Goal: Transaction & Acquisition: Book appointment/travel/reservation

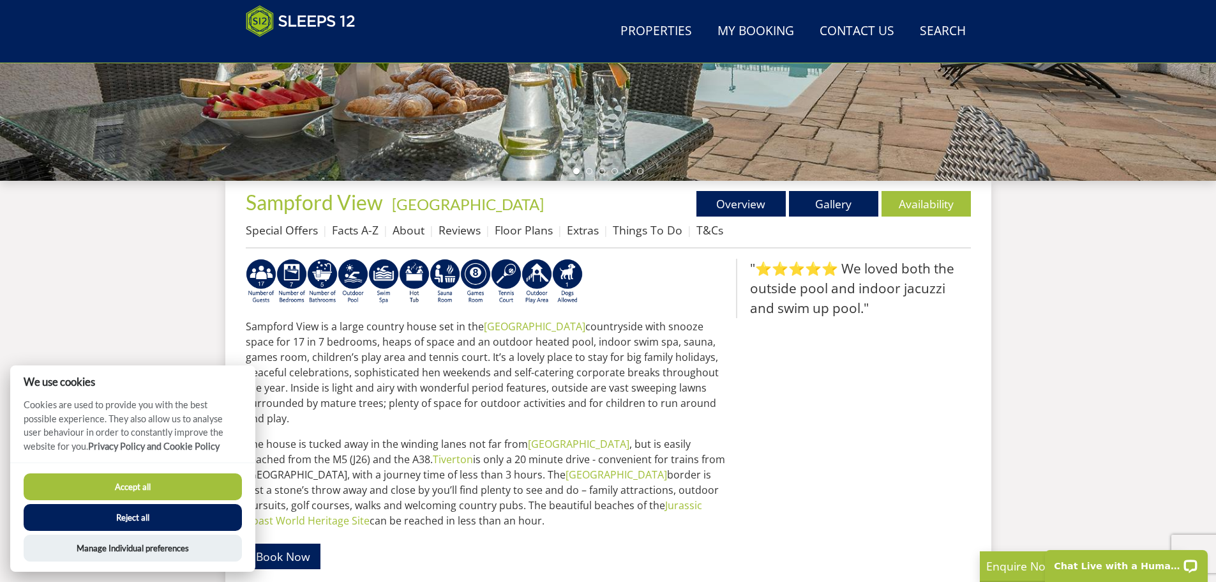
scroll to position [396, 0]
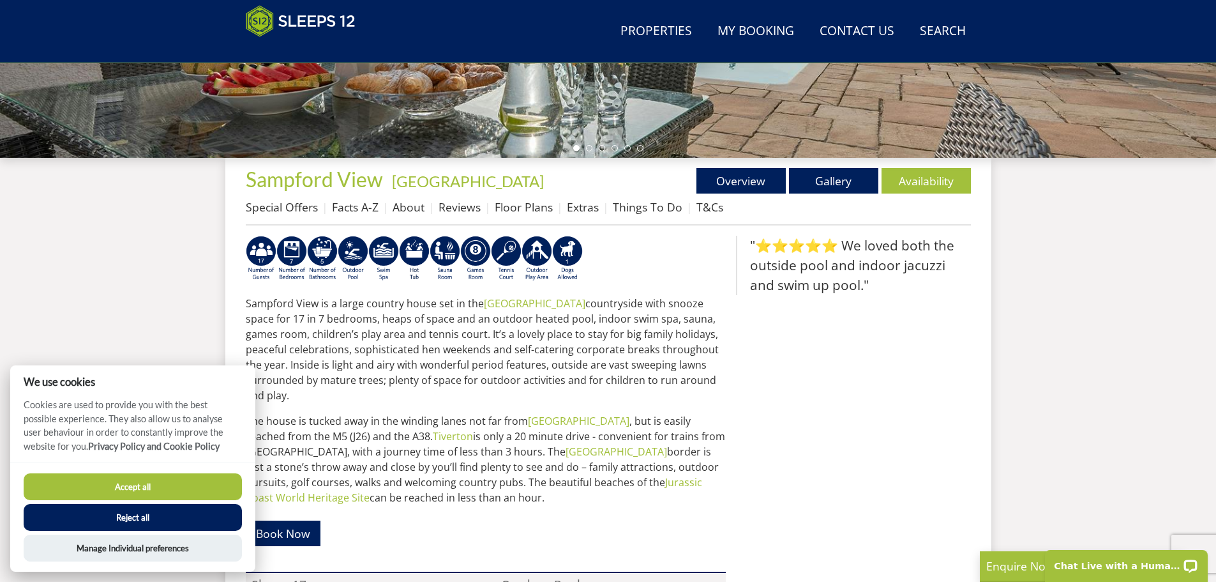
click at [169, 489] on button "Accept all" at bounding box center [133, 486] width 218 height 27
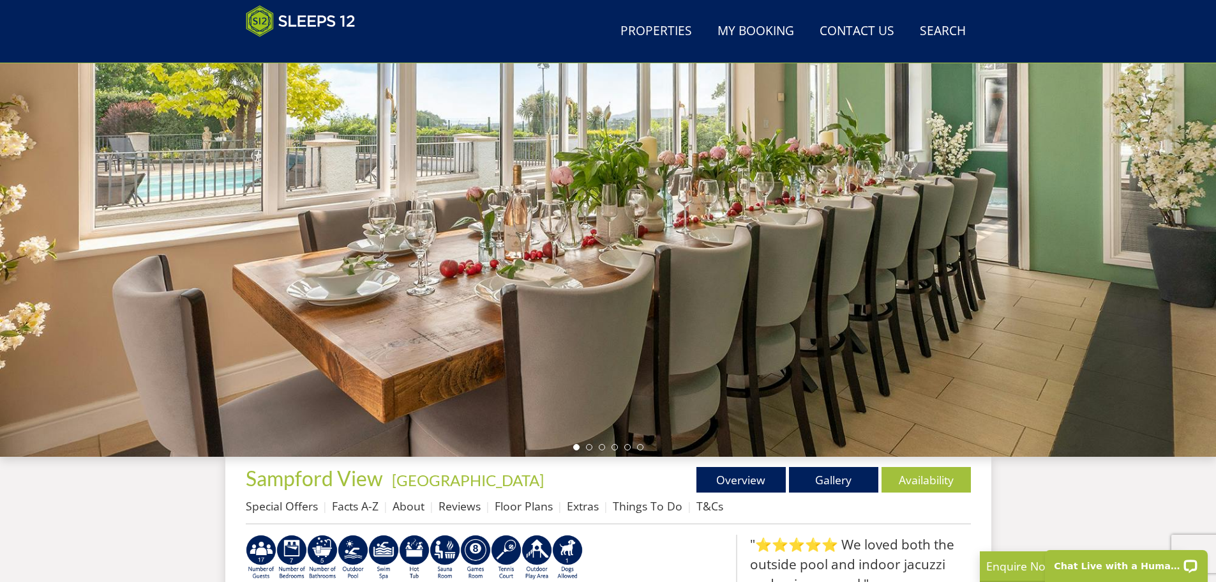
scroll to position [22, 0]
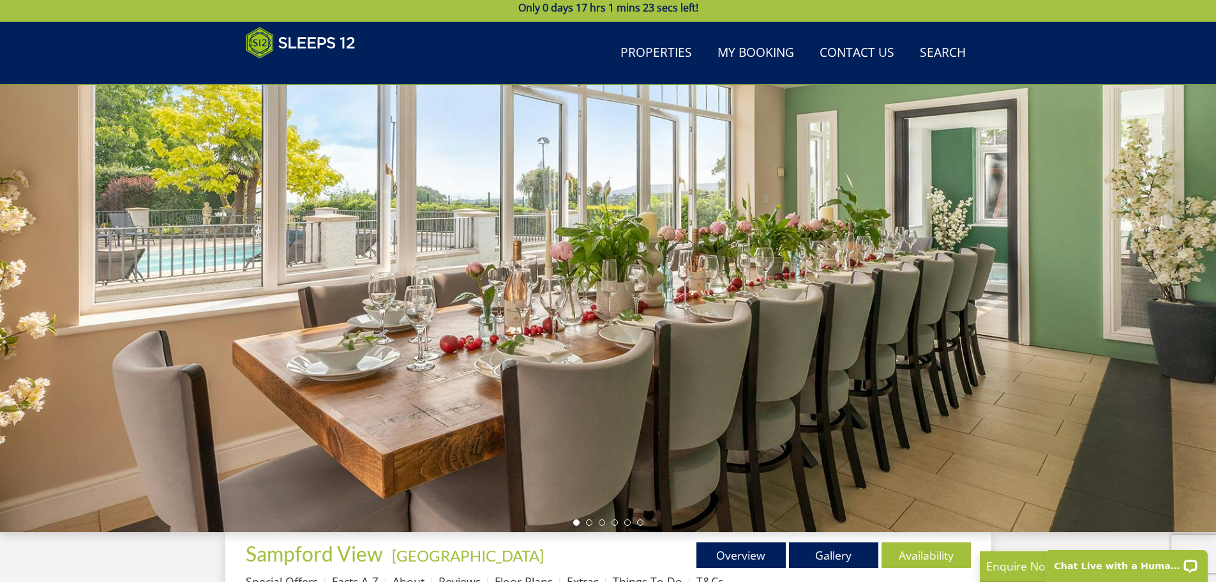
click at [1134, 317] on div at bounding box center [608, 308] width 1216 height 447
click at [832, 548] on link "Gallery" at bounding box center [833, 555] width 89 height 26
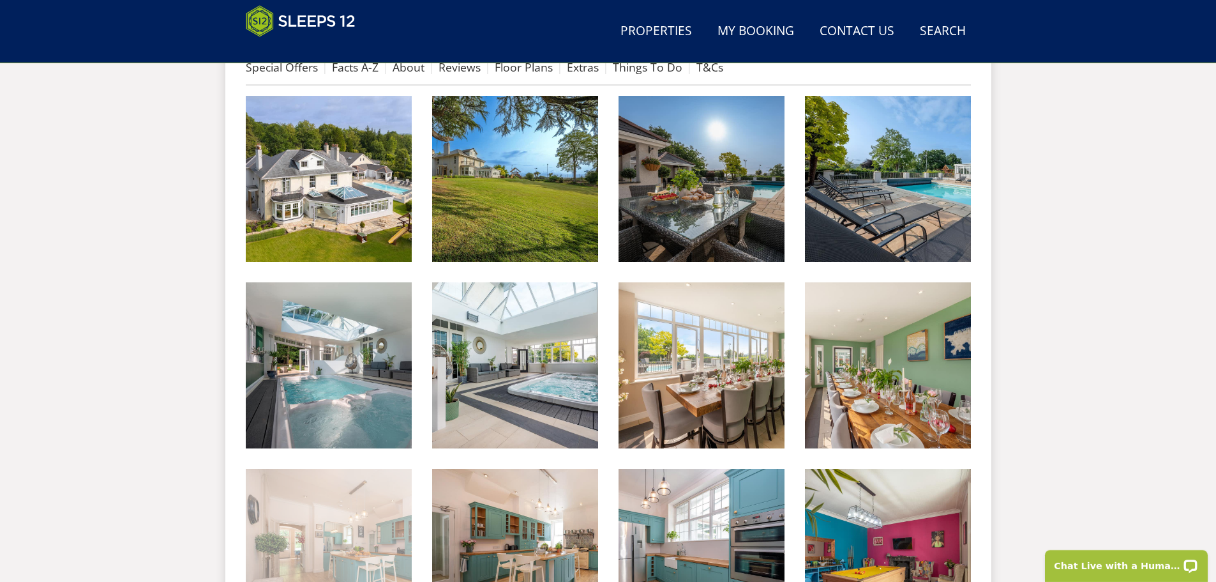
scroll to position [538, 0]
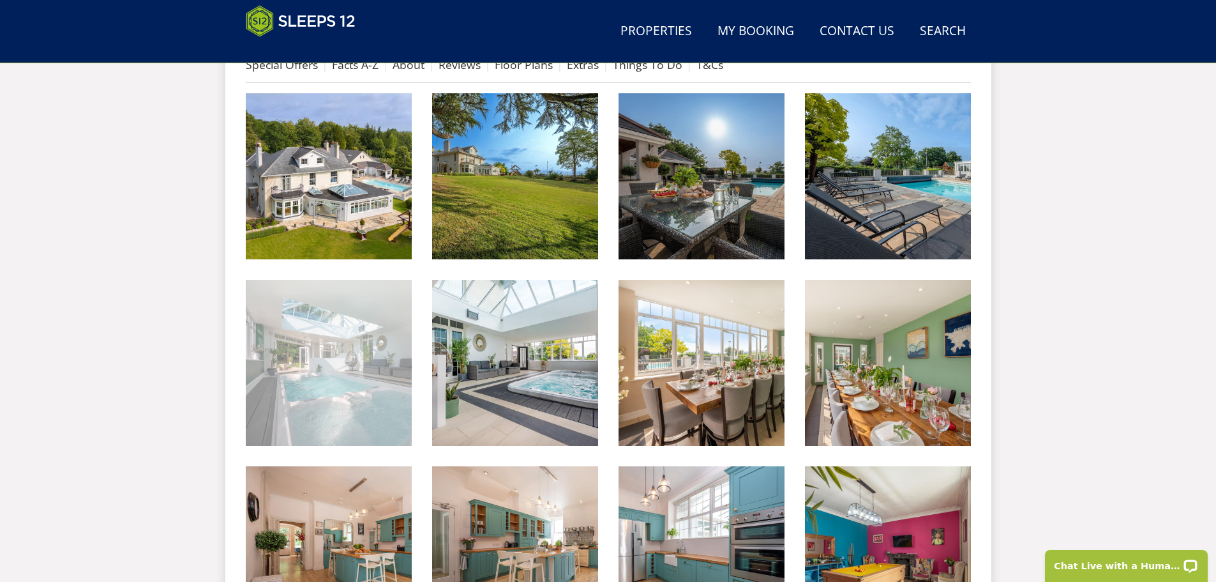
click at [333, 398] on img at bounding box center [329, 363] width 166 height 166
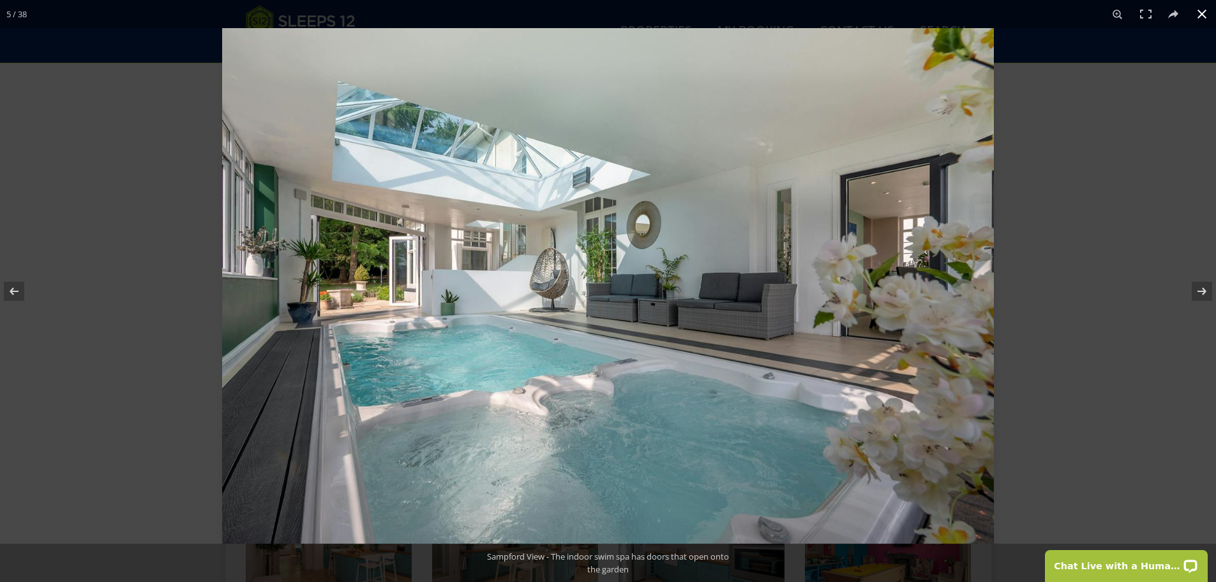
click at [1090, 227] on div at bounding box center [830, 319] width 1216 height 582
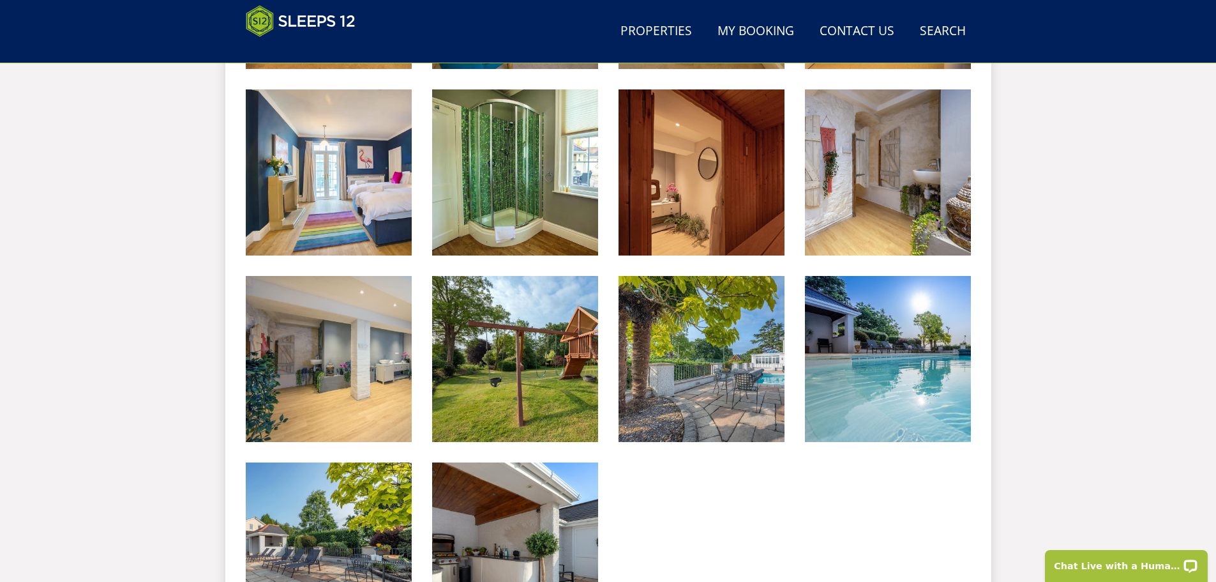
scroll to position [1879, 0]
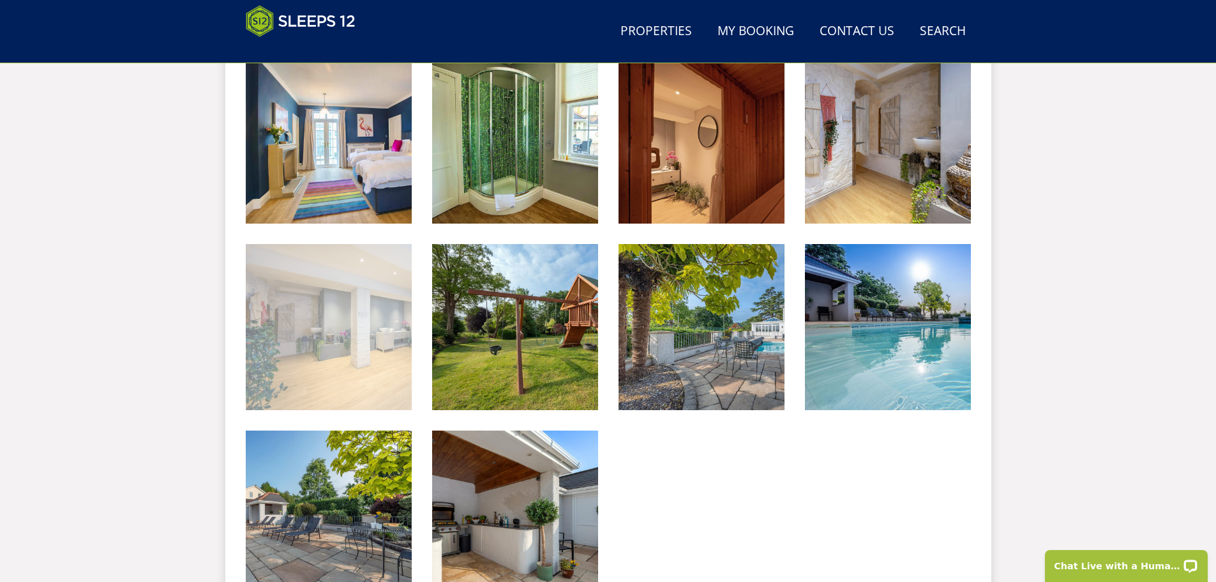
click at [357, 379] on img at bounding box center [329, 327] width 166 height 166
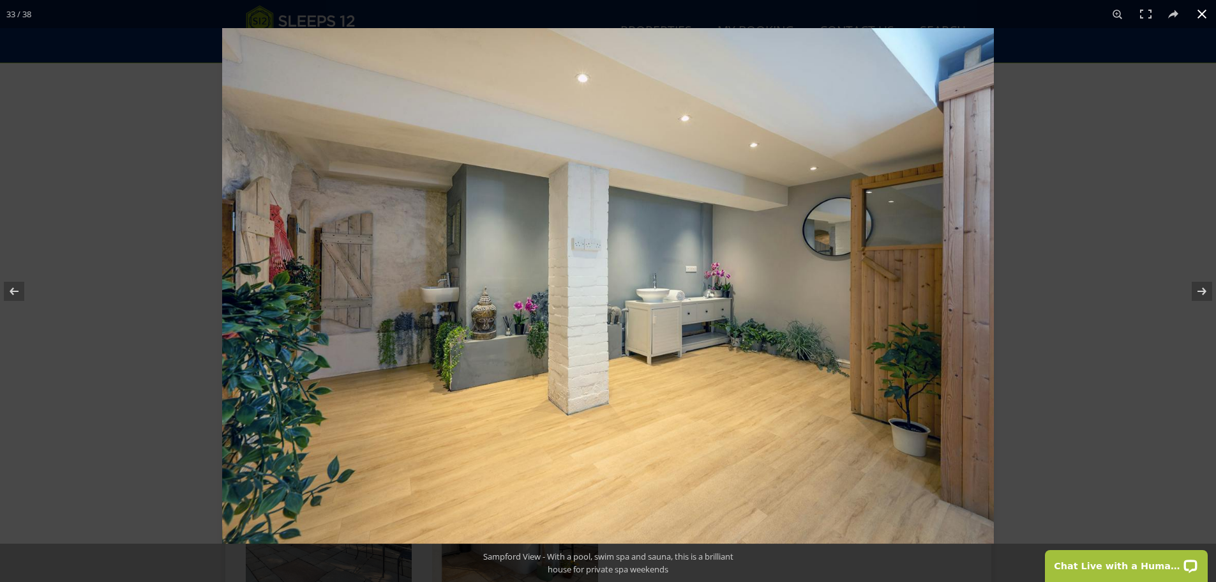
click at [1203, 6] on button at bounding box center [1202, 14] width 28 height 28
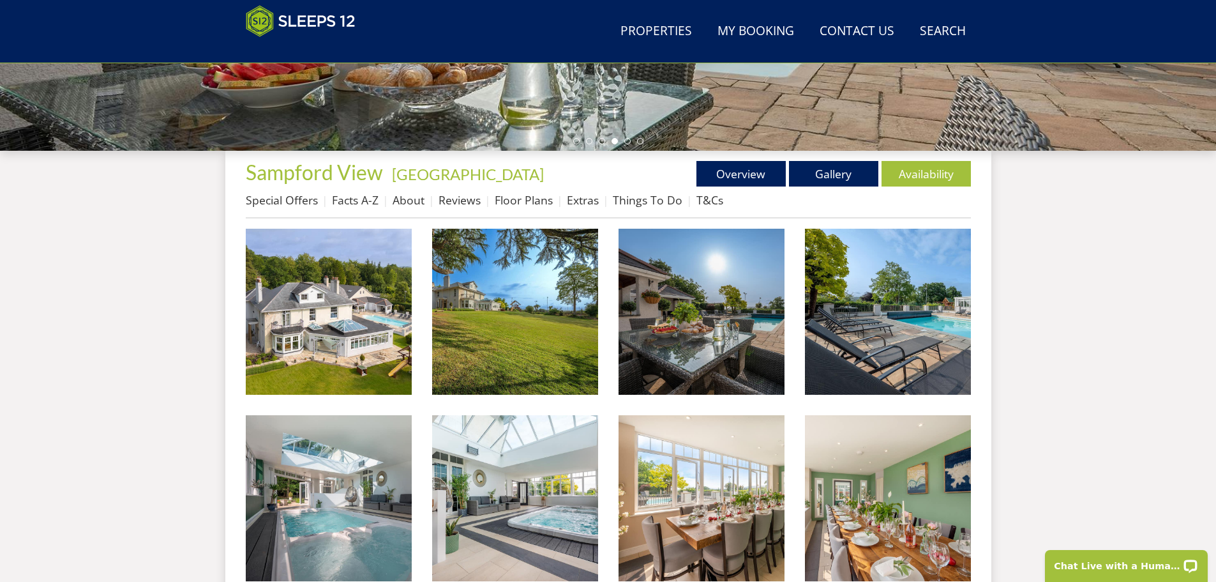
scroll to position [469, 0]
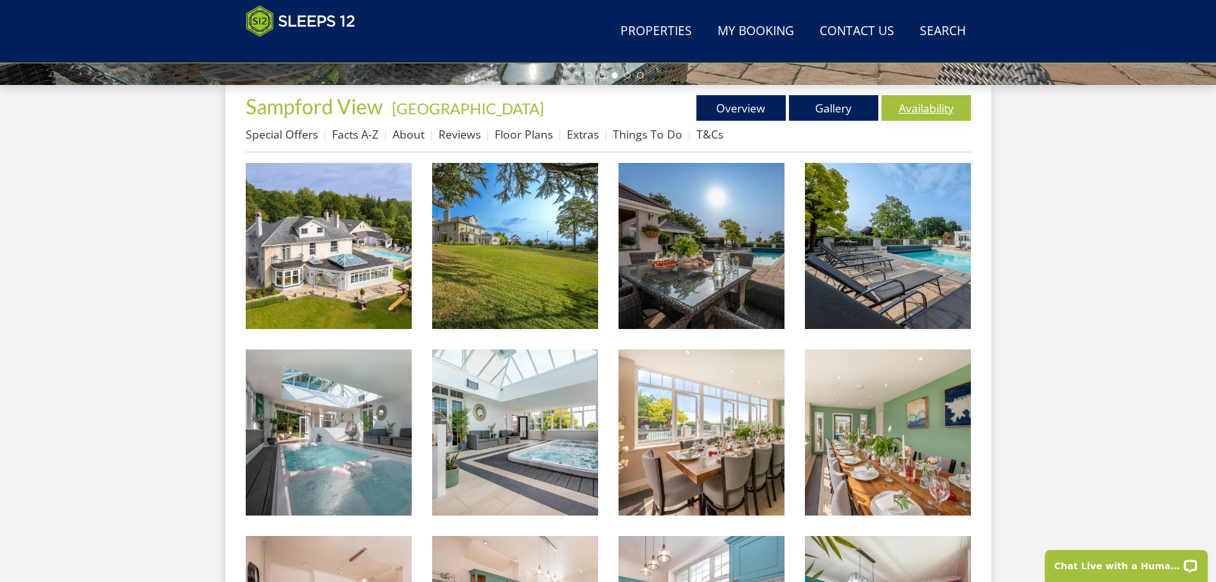
click at [929, 108] on link "Availability" at bounding box center [926, 108] width 89 height 26
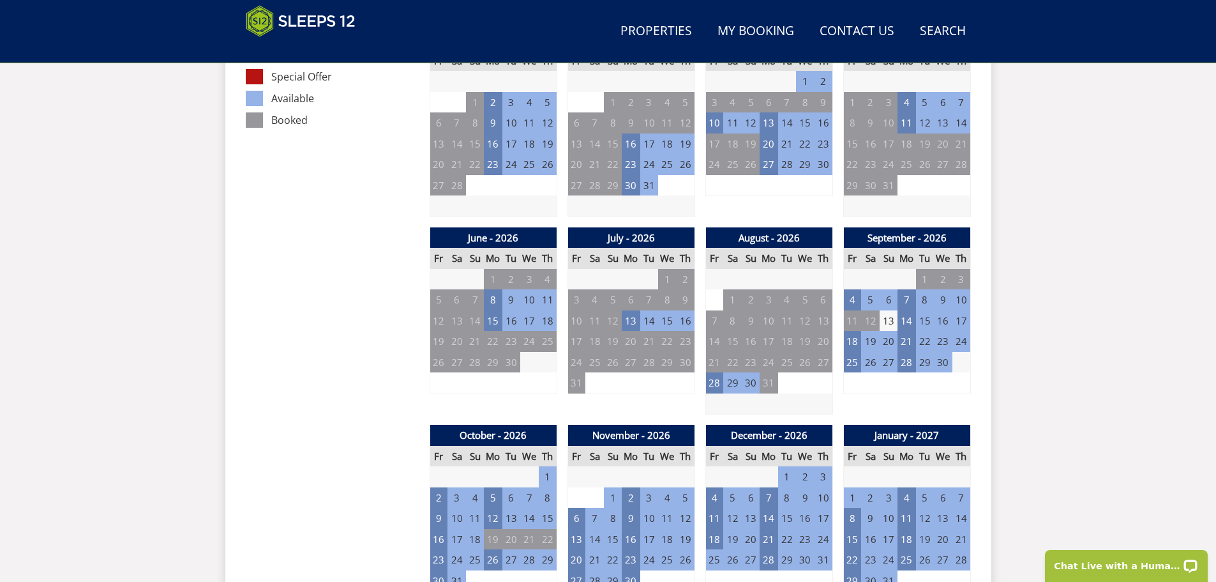
scroll to position [845, 0]
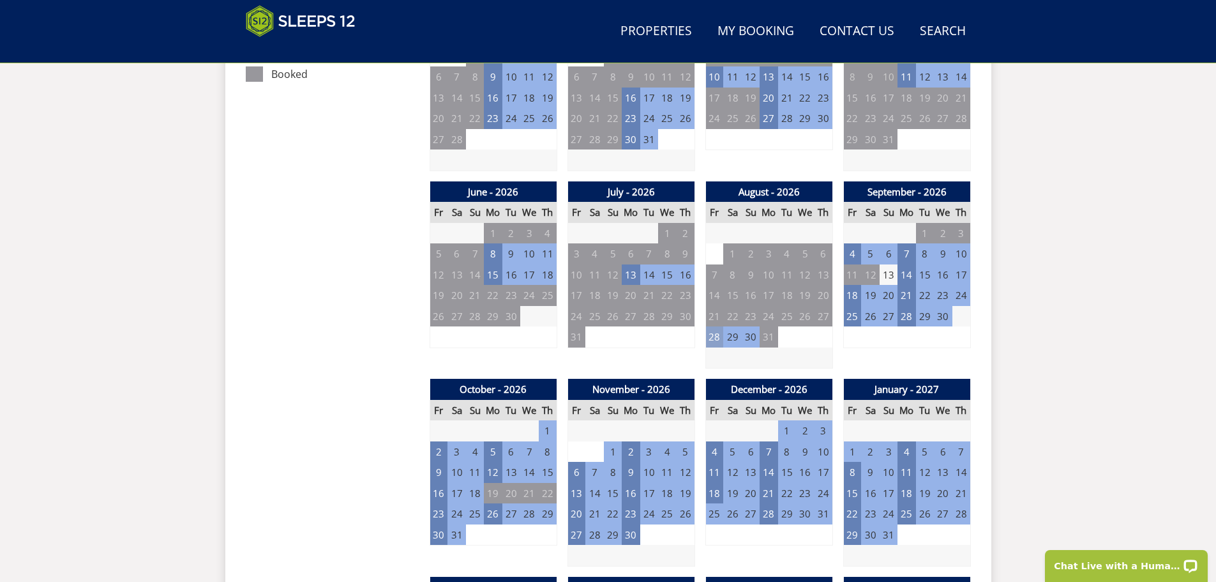
click at [710, 338] on td "28" at bounding box center [714, 336] width 18 height 21
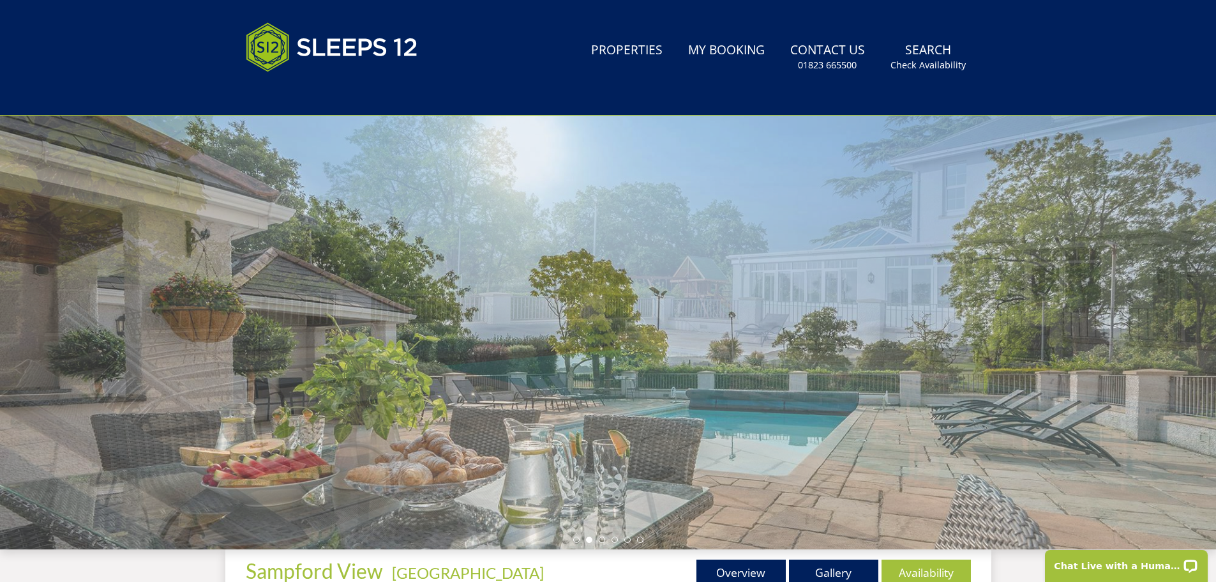
scroll to position [0, 0]
